Goal: Register for event/course

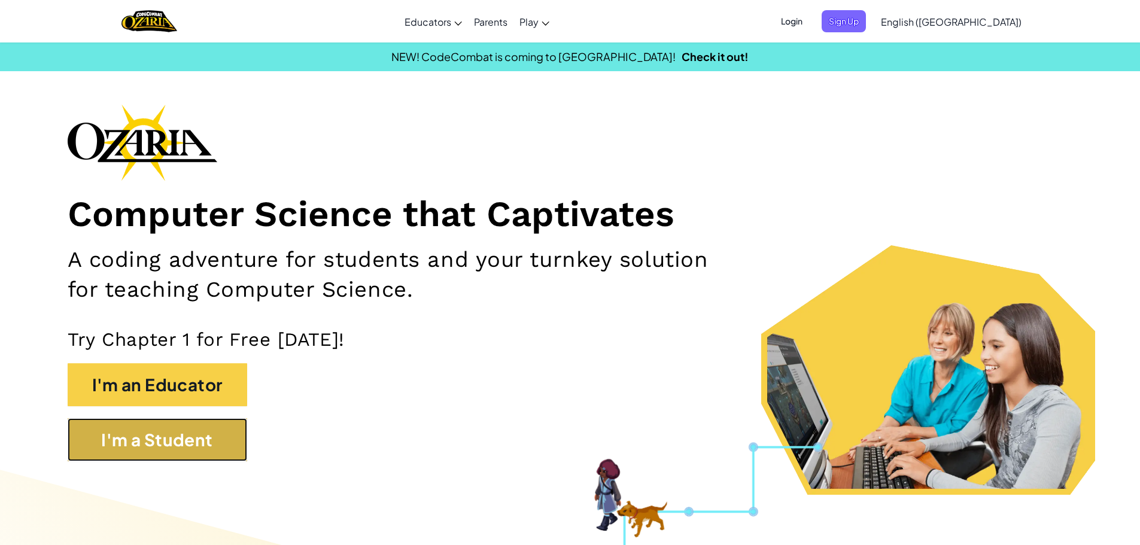
drag, startPoint x: 149, startPoint y: 423, endPoint x: 148, endPoint y: 433, distance: 10.2
click at [148, 433] on button "I'm a Student" at bounding box center [158, 439] width 180 height 43
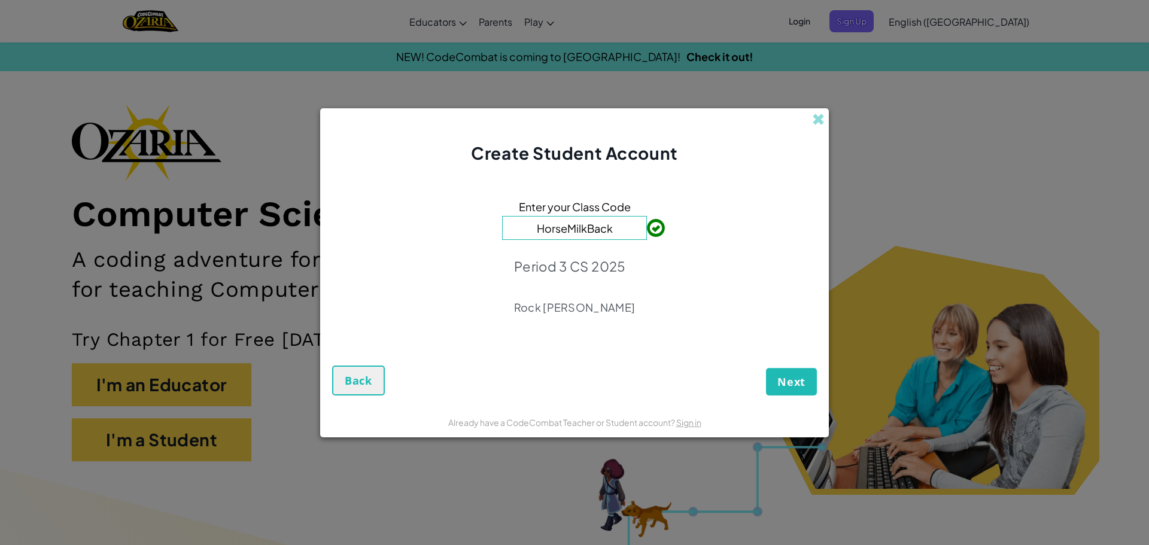
type input "HorseMilkBack"
click at [775, 374] on button "Next" at bounding box center [791, 382] width 51 height 28
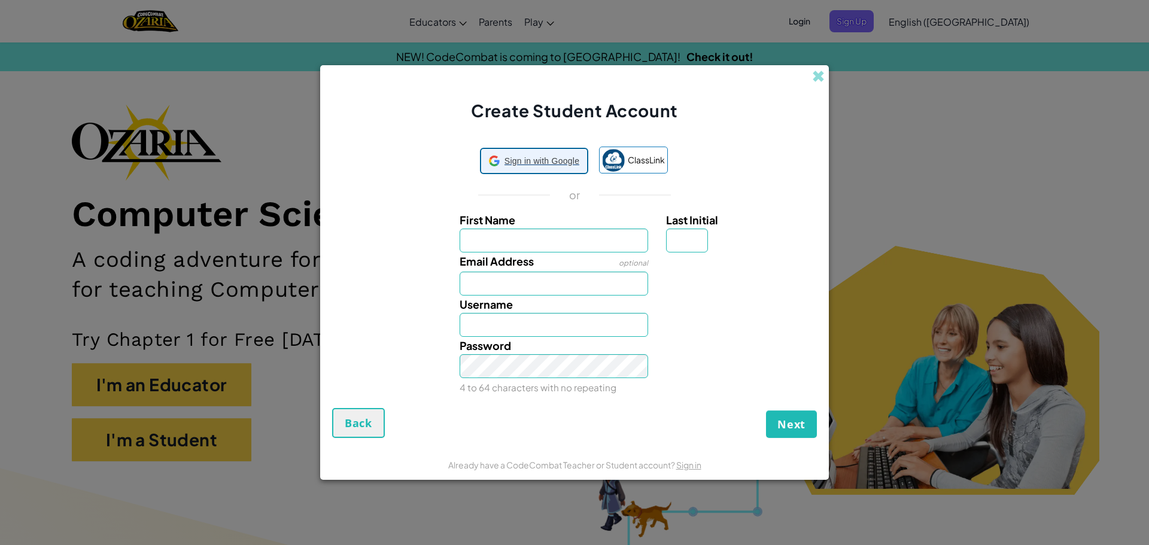
click at [506, 166] on span "Sign in with Google" at bounding box center [542, 161] width 75 height 17
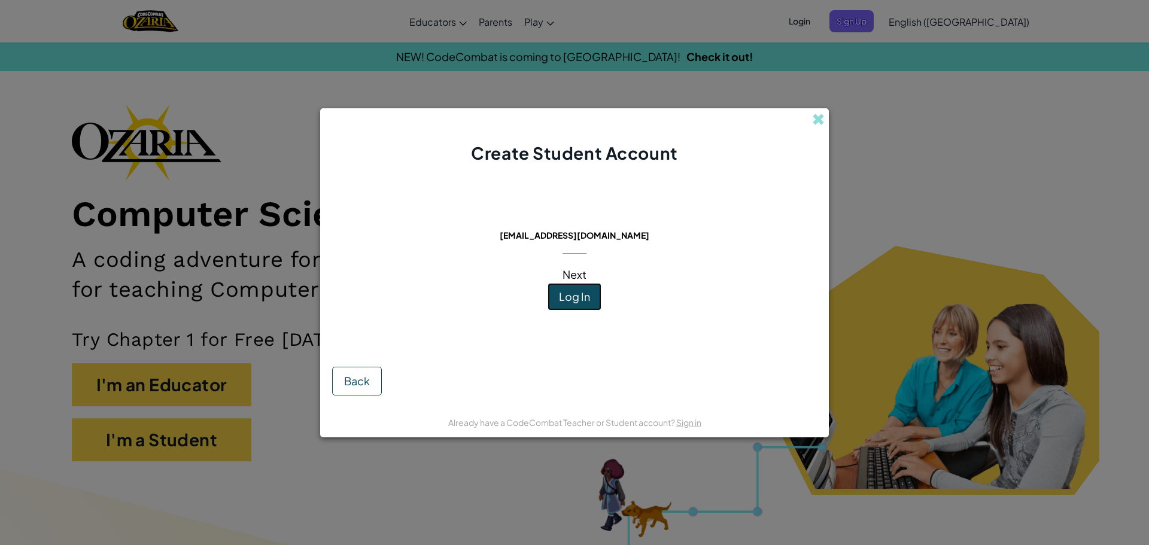
click at [579, 295] on span "Log In" at bounding box center [574, 297] width 31 height 14
